Goal: Task Accomplishment & Management: Manage account settings

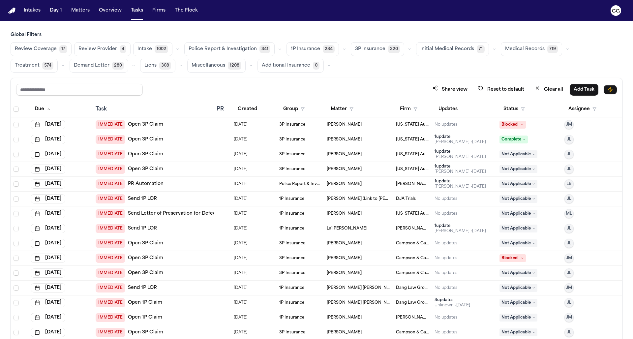
click at [517, 49] on span "Medical Records" at bounding box center [525, 49] width 40 height 7
click at [517, 52] on span "Medical Records" at bounding box center [525, 49] width 40 height 7
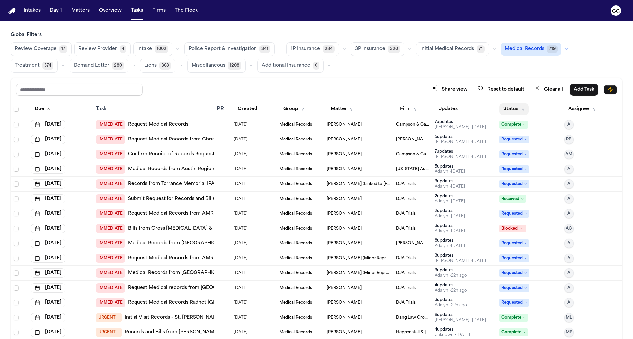
click at [521, 110] on icon "button" at bounding box center [523, 109] width 4 height 4
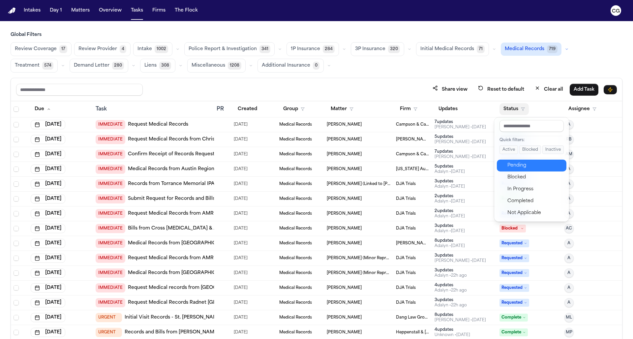
click at [534, 166] on div "Pending" at bounding box center [535, 166] width 55 height 8
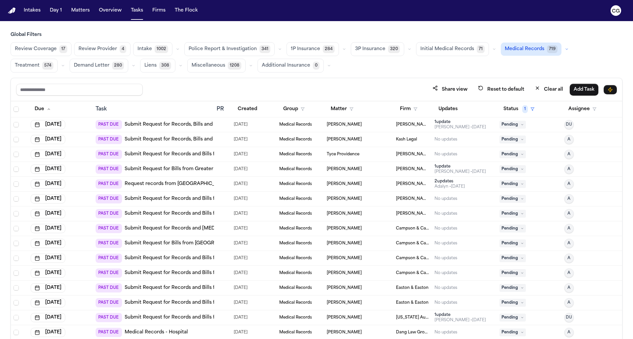
click at [476, 131] on td "1 update [PERSON_NAME] • [DATE]" at bounding box center [464, 124] width 65 height 15
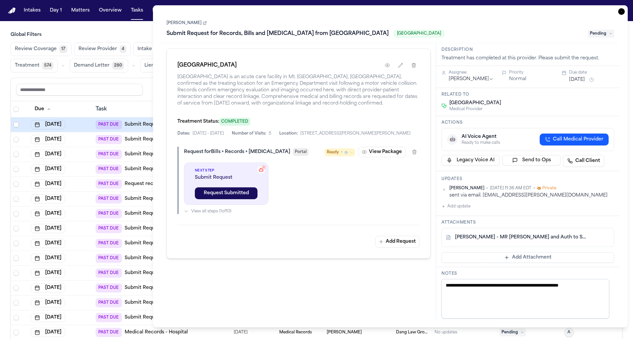
click at [623, 13] on icon "button" at bounding box center [622, 11] width 7 height 7
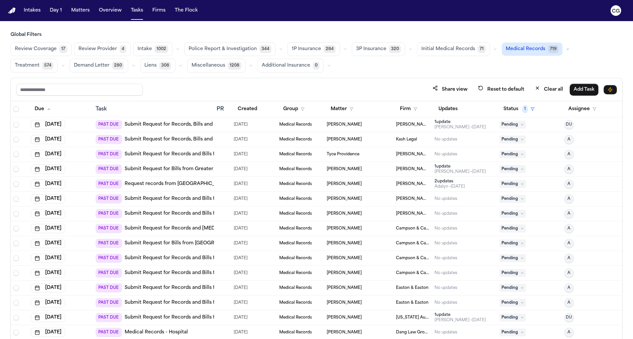
click at [442, 168] on div "1 update" at bounding box center [460, 166] width 51 height 5
